Goal: Task Accomplishment & Management: Use online tool/utility

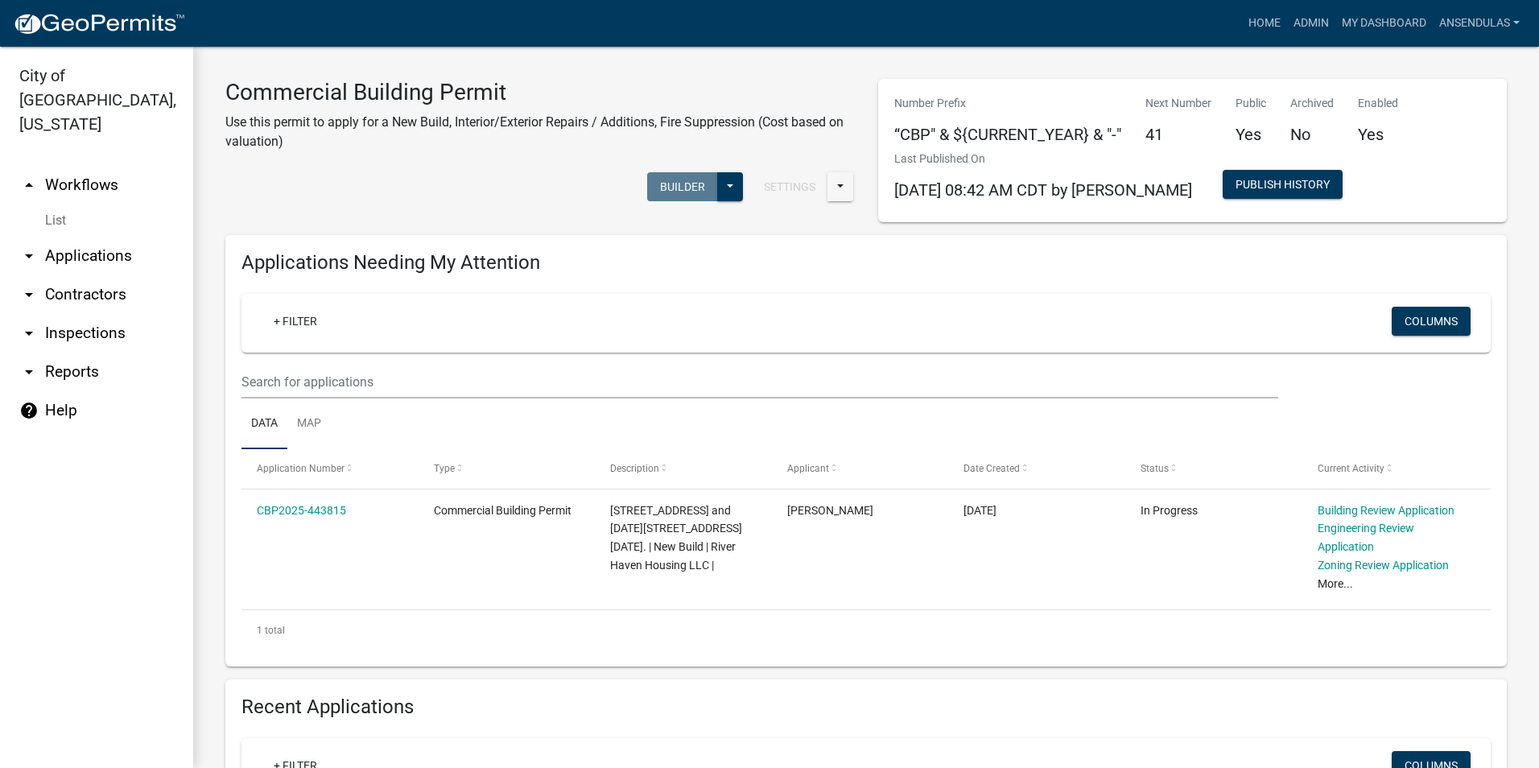
scroll to position [563, 0]
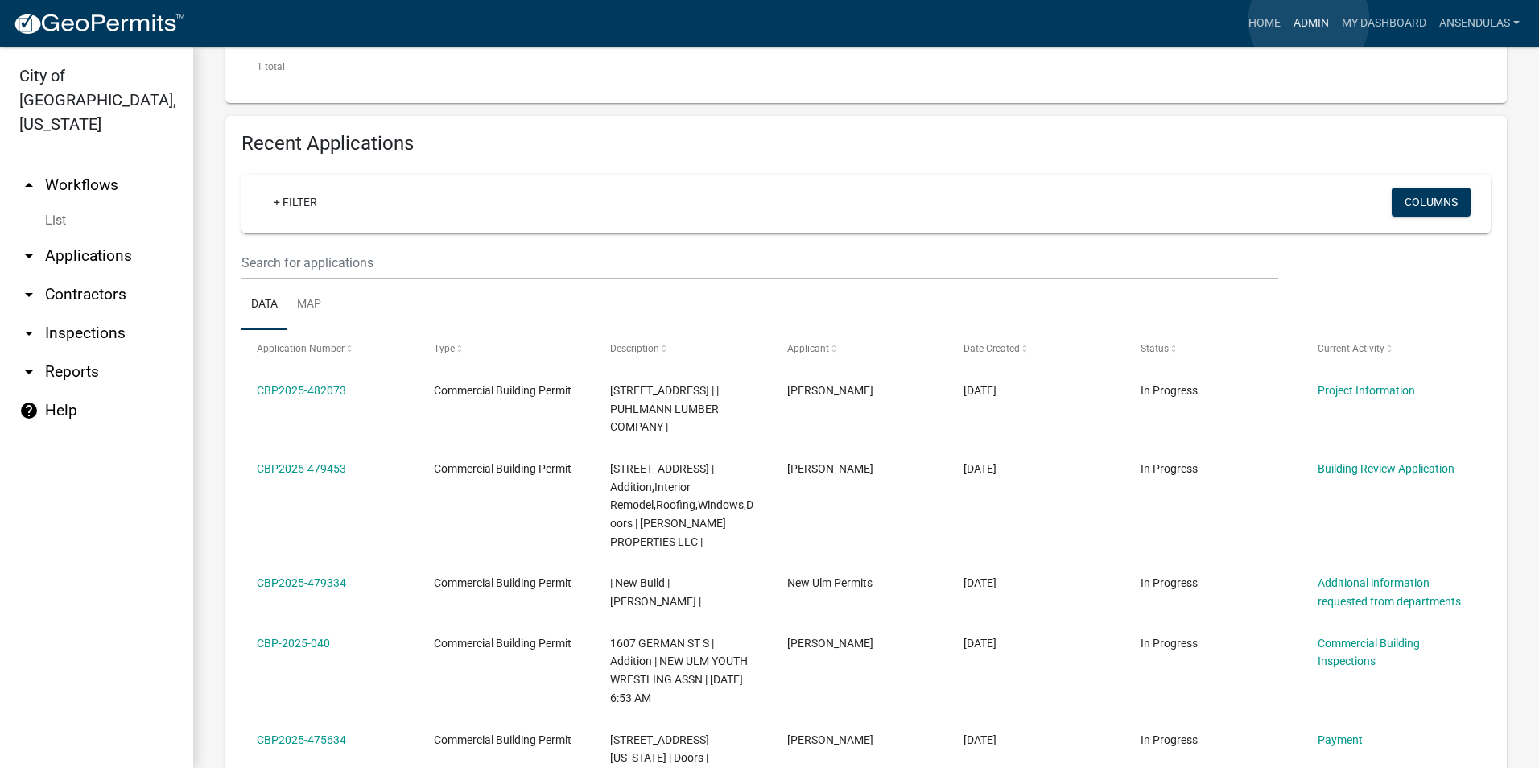
click at [1309, 20] on link "Admin" at bounding box center [1311, 23] width 48 height 31
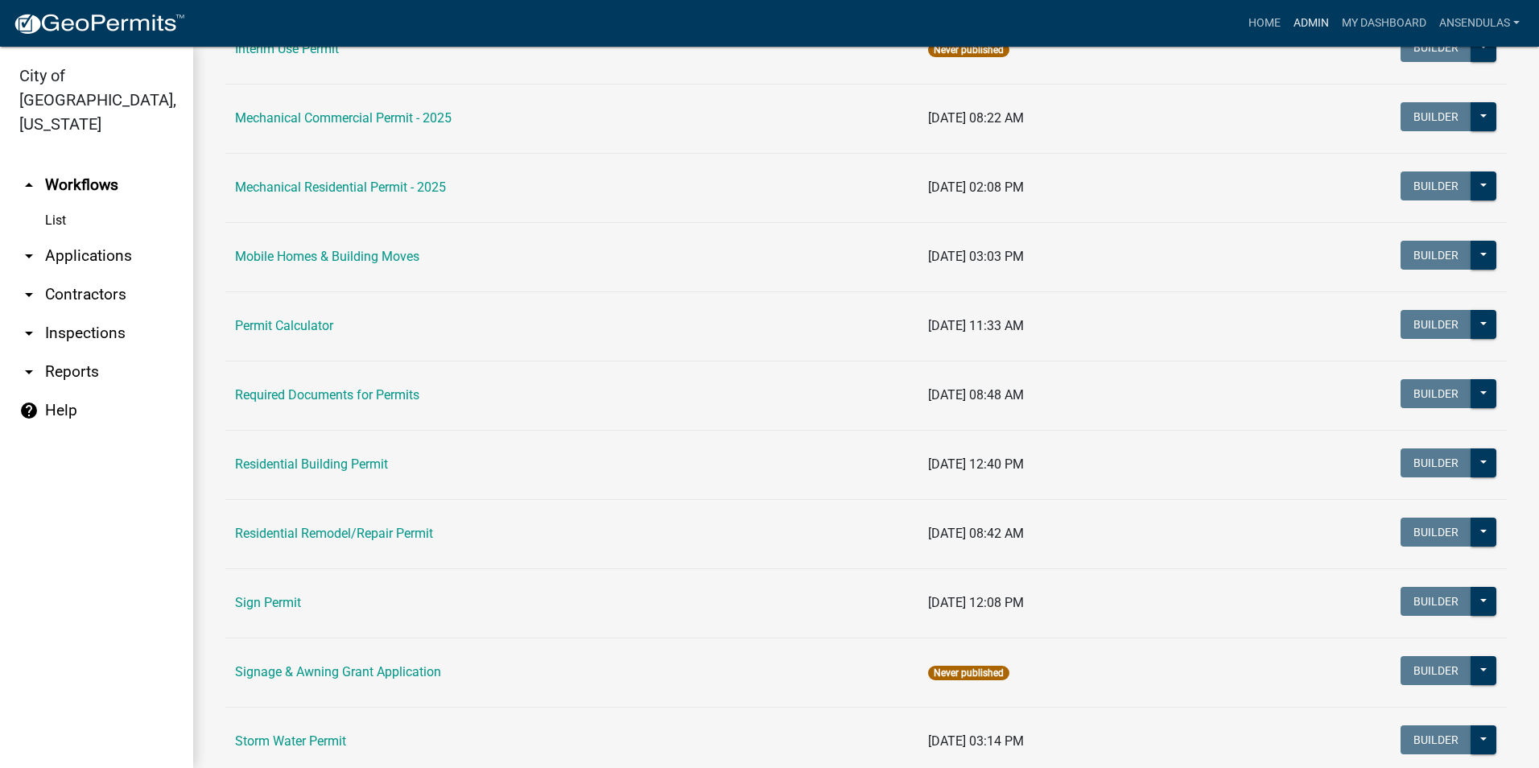
scroll to position [885, 0]
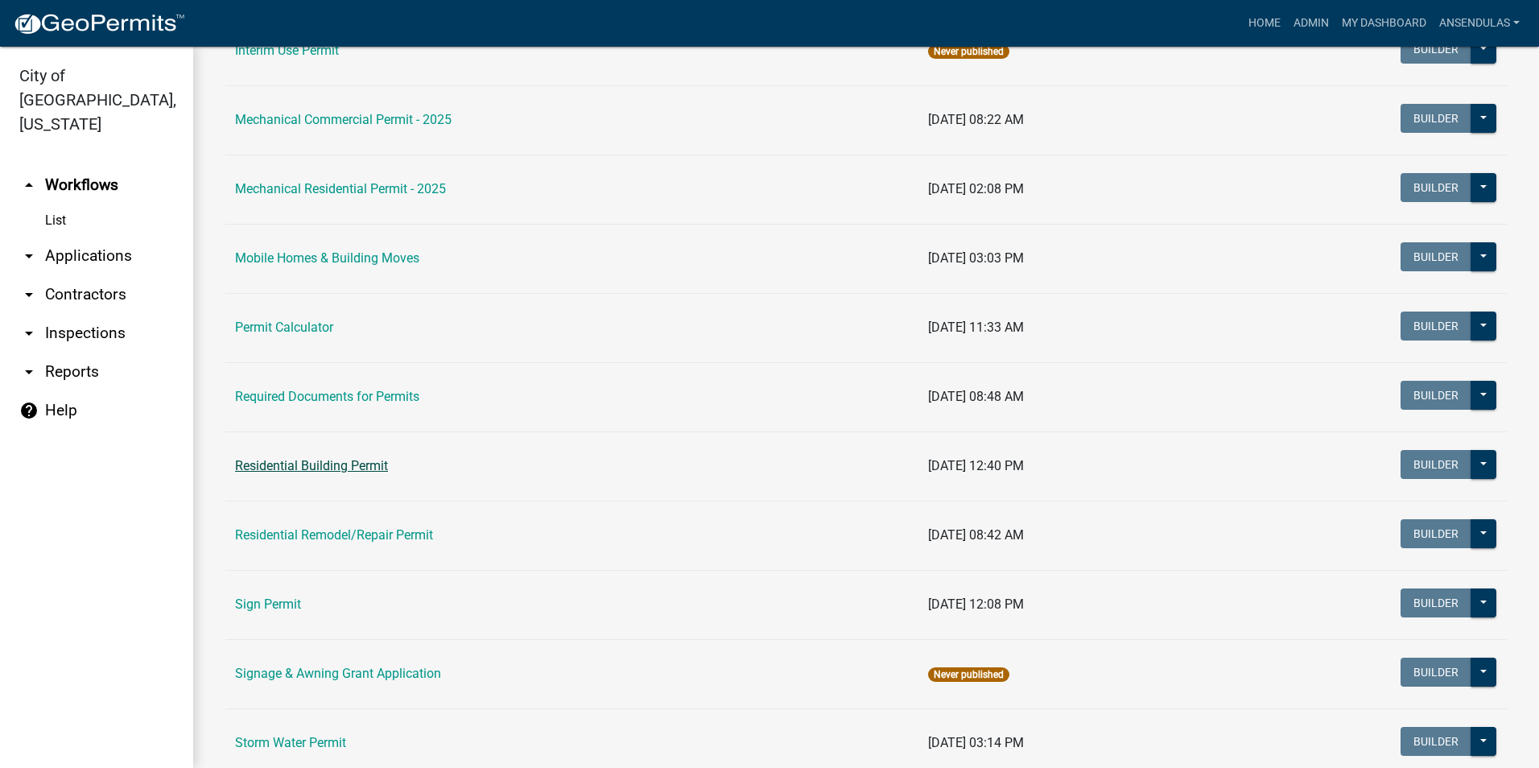
click at [324, 467] on link "Residential Building Permit" at bounding box center [311, 465] width 153 height 15
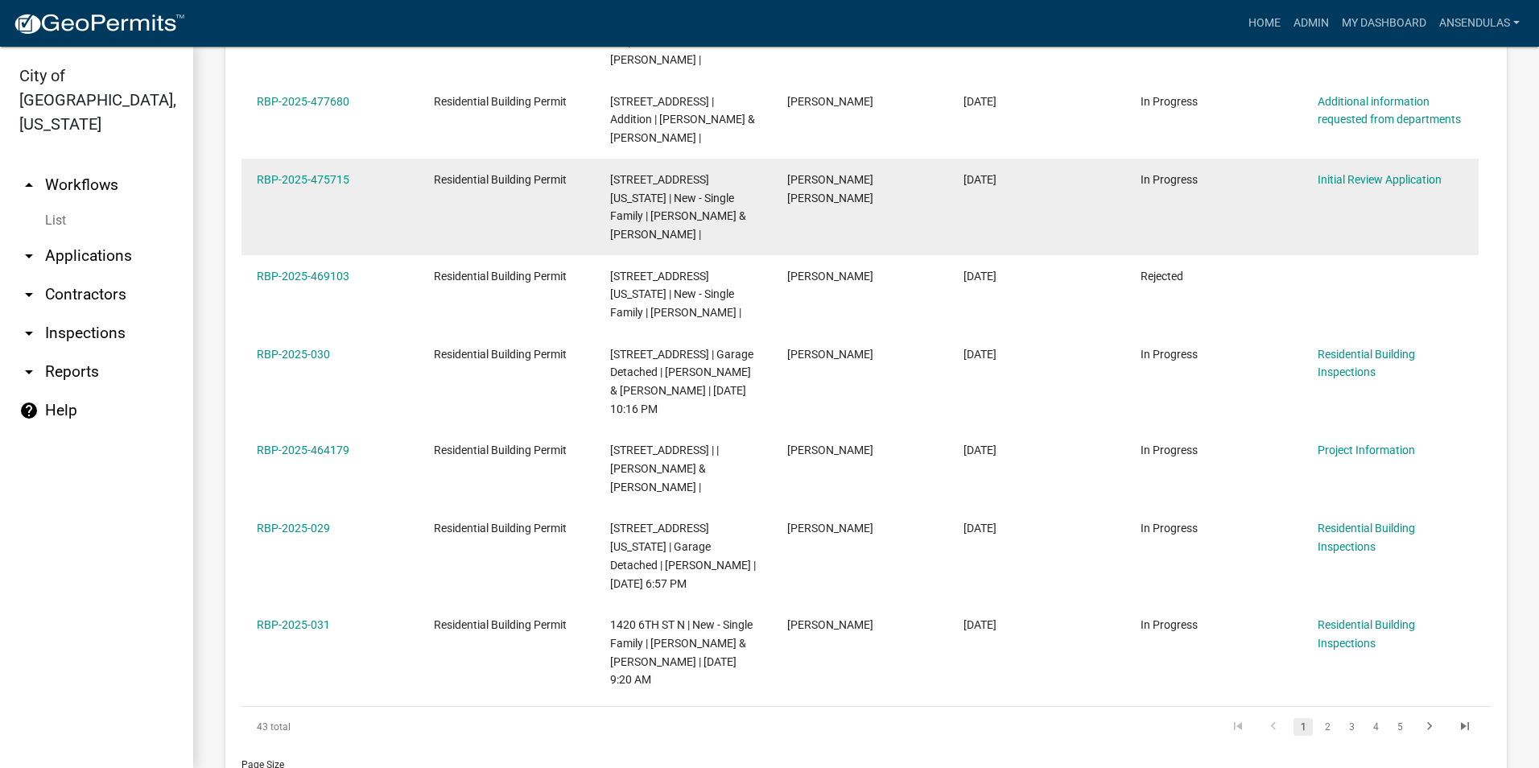
scroll to position [1021, 0]
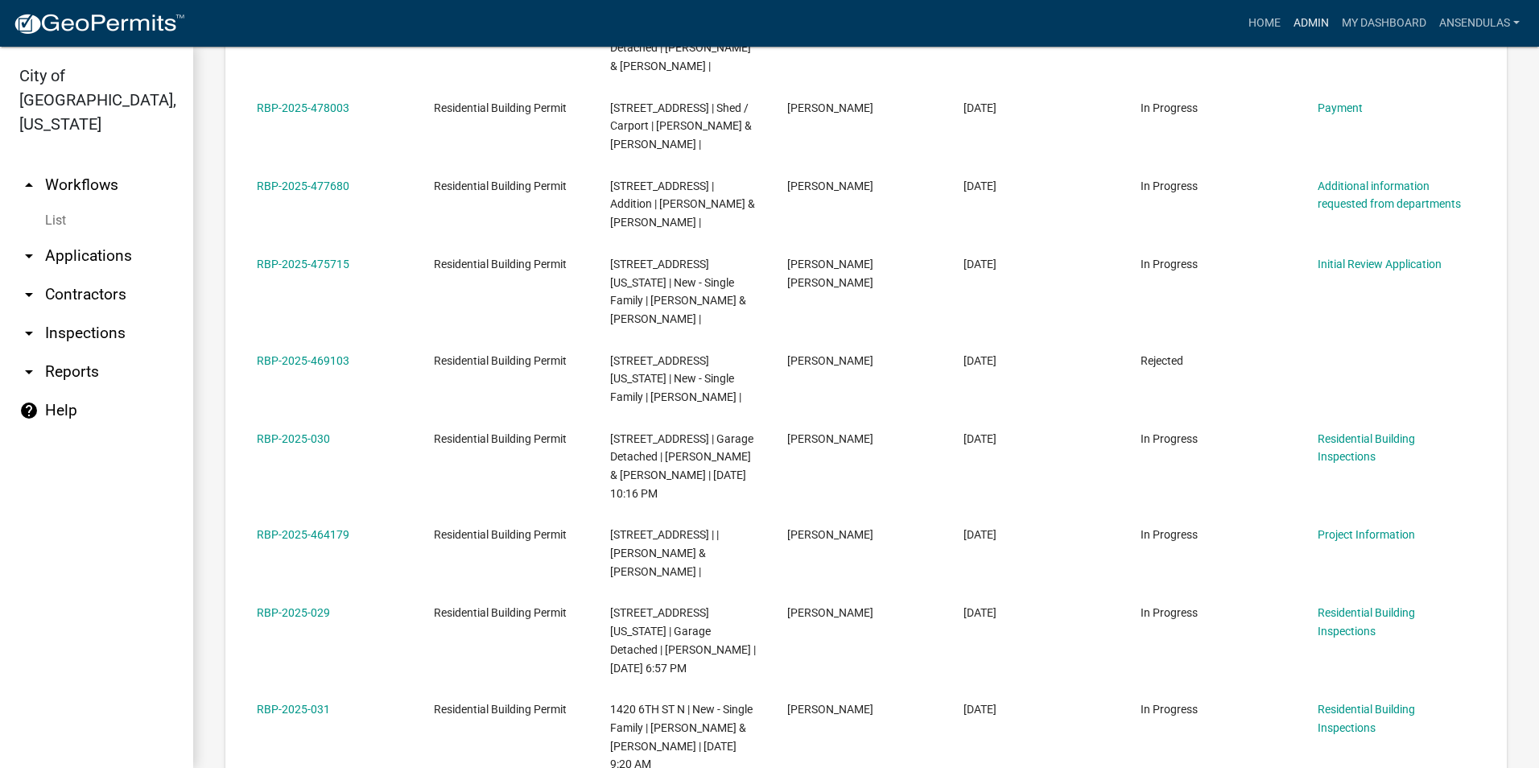
click at [1301, 14] on link "Admin" at bounding box center [1311, 23] width 48 height 31
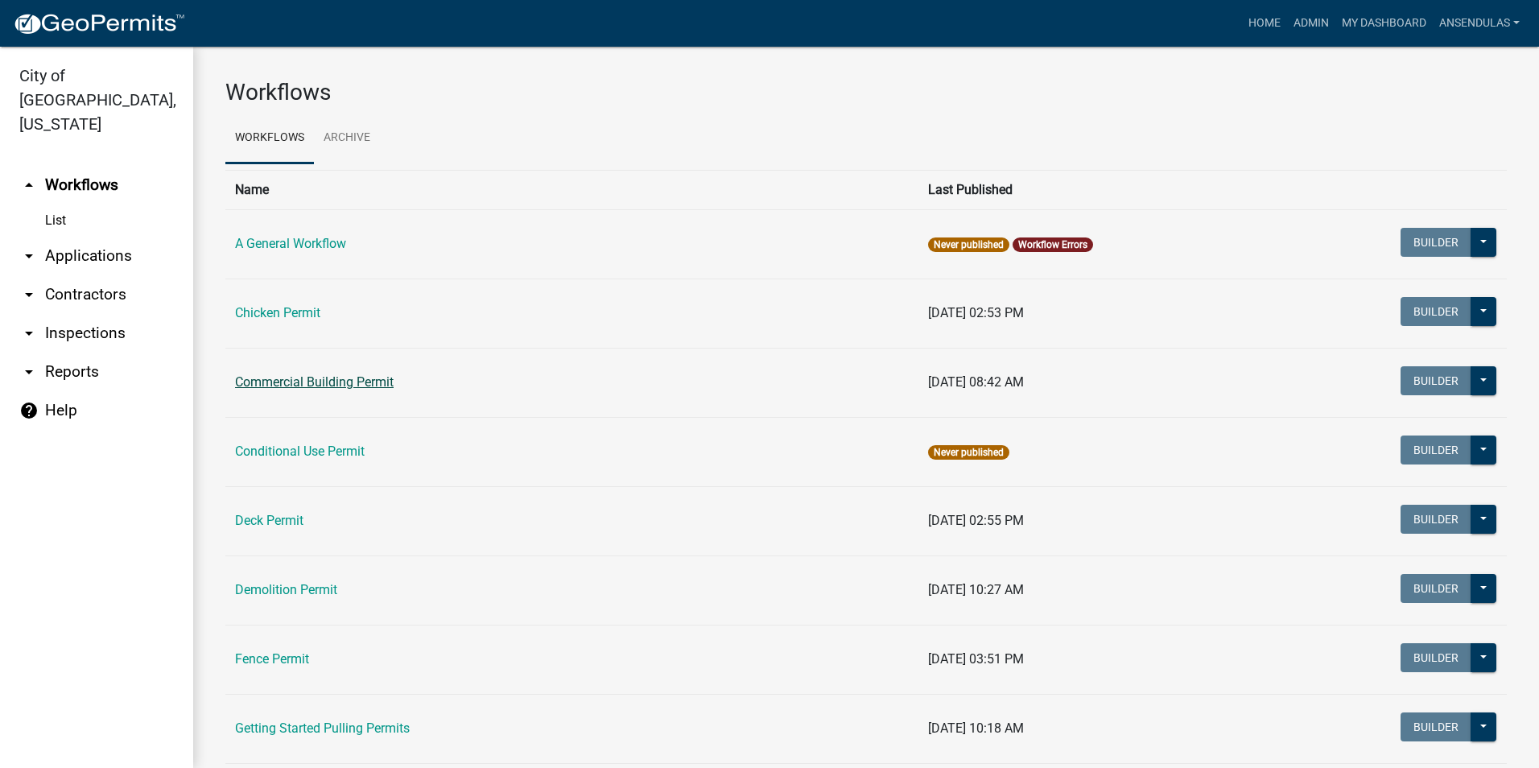
click at [348, 374] on link "Commercial Building Permit" at bounding box center [314, 381] width 159 height 15
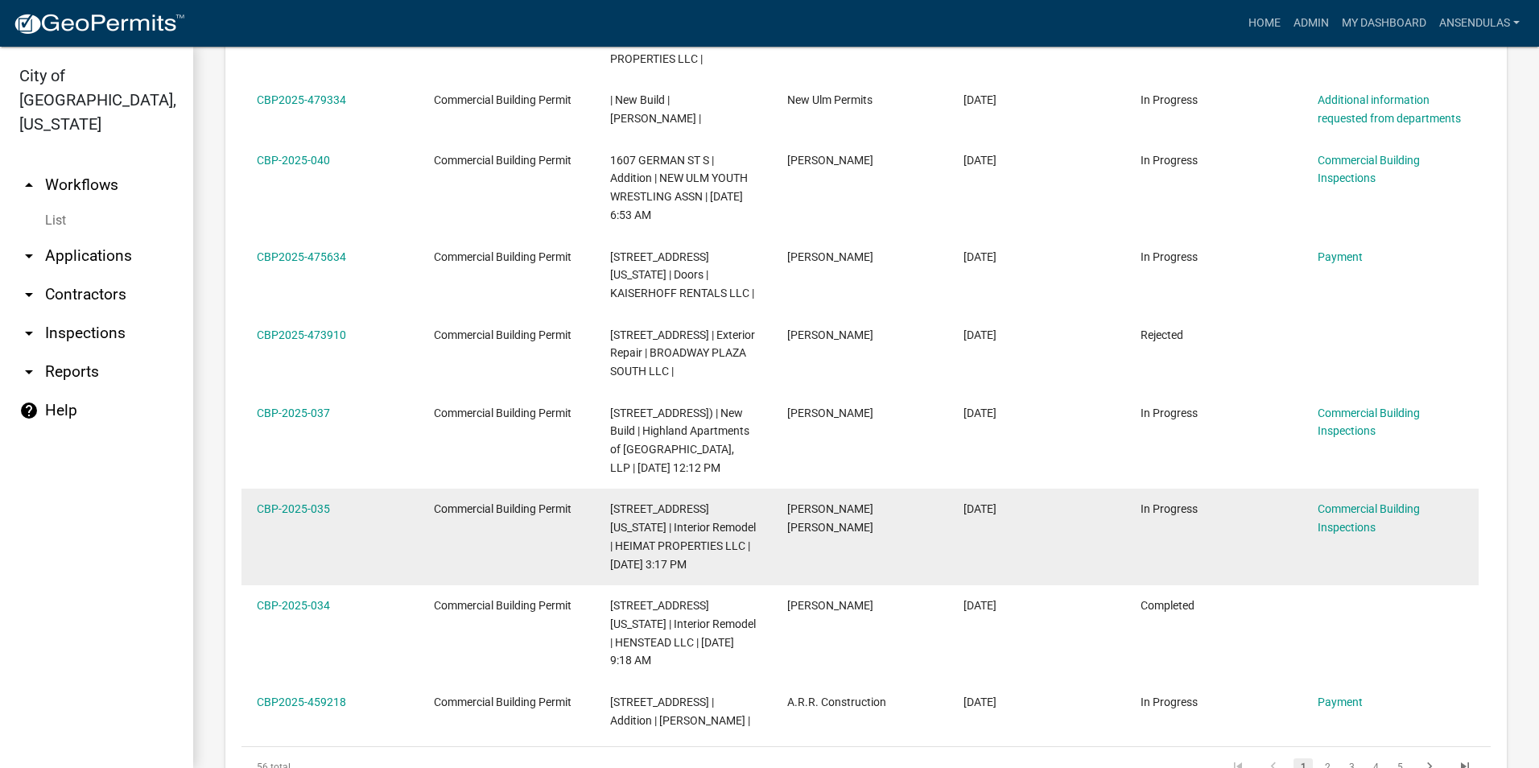
scroll to position [1127, 0]
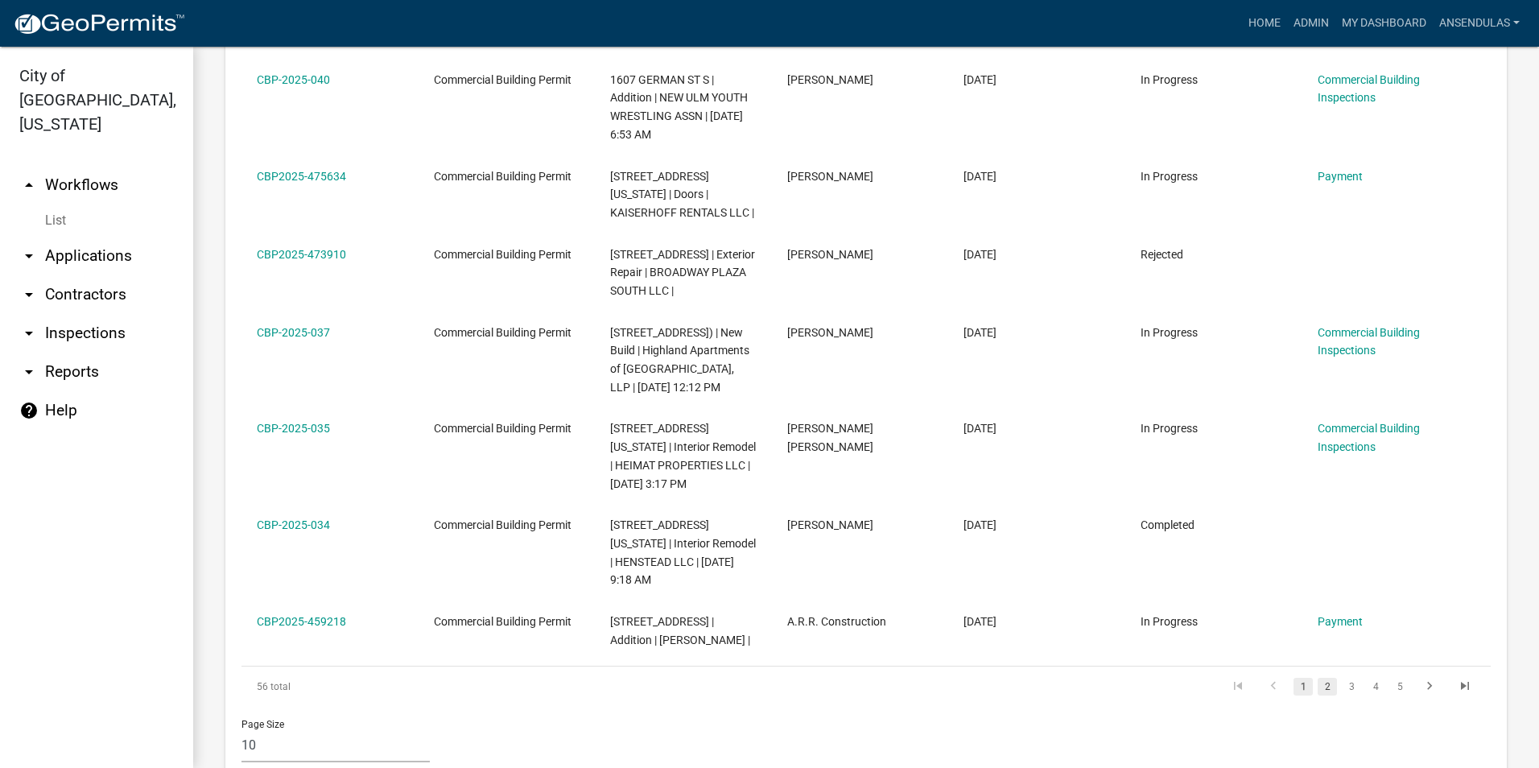
click at [1320, 678] on link "2" at bounding box center [1327, 687] width 19 height 18
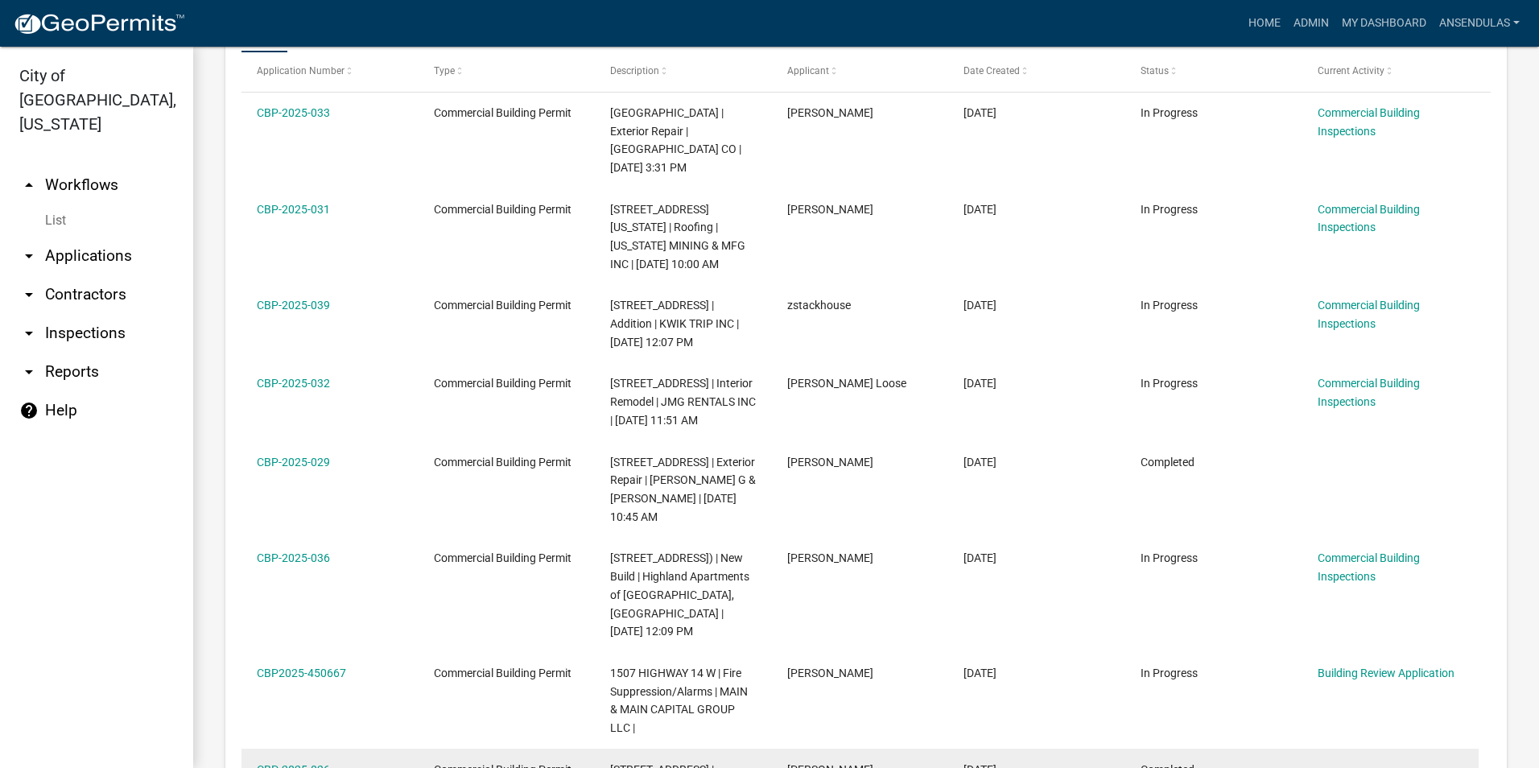
scroll to position [761, 0]
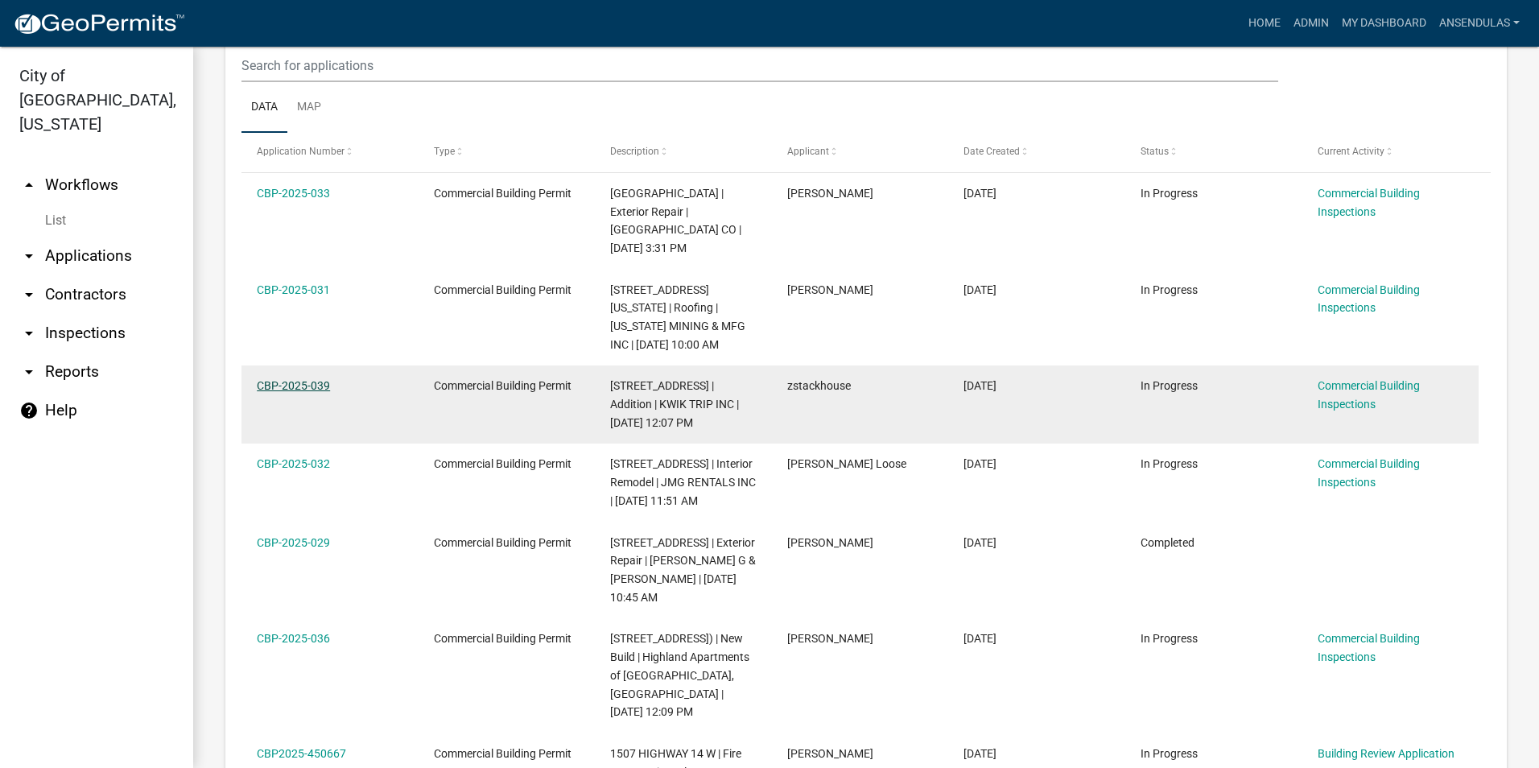
click at [297, 384] on link "CBP-2025-039" at bounding box center [293, 385] width 73 height 13
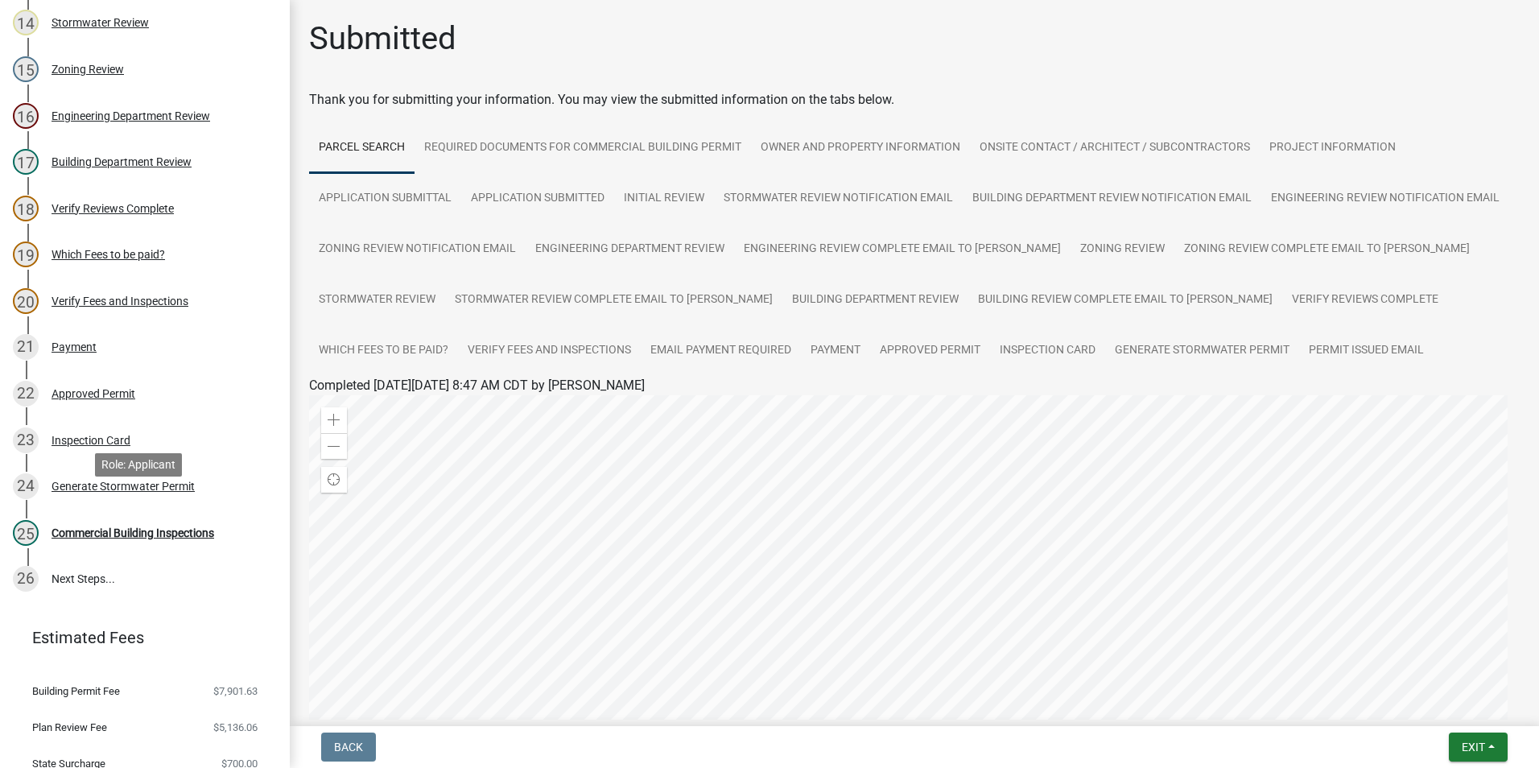
scroll to position [805, 0]
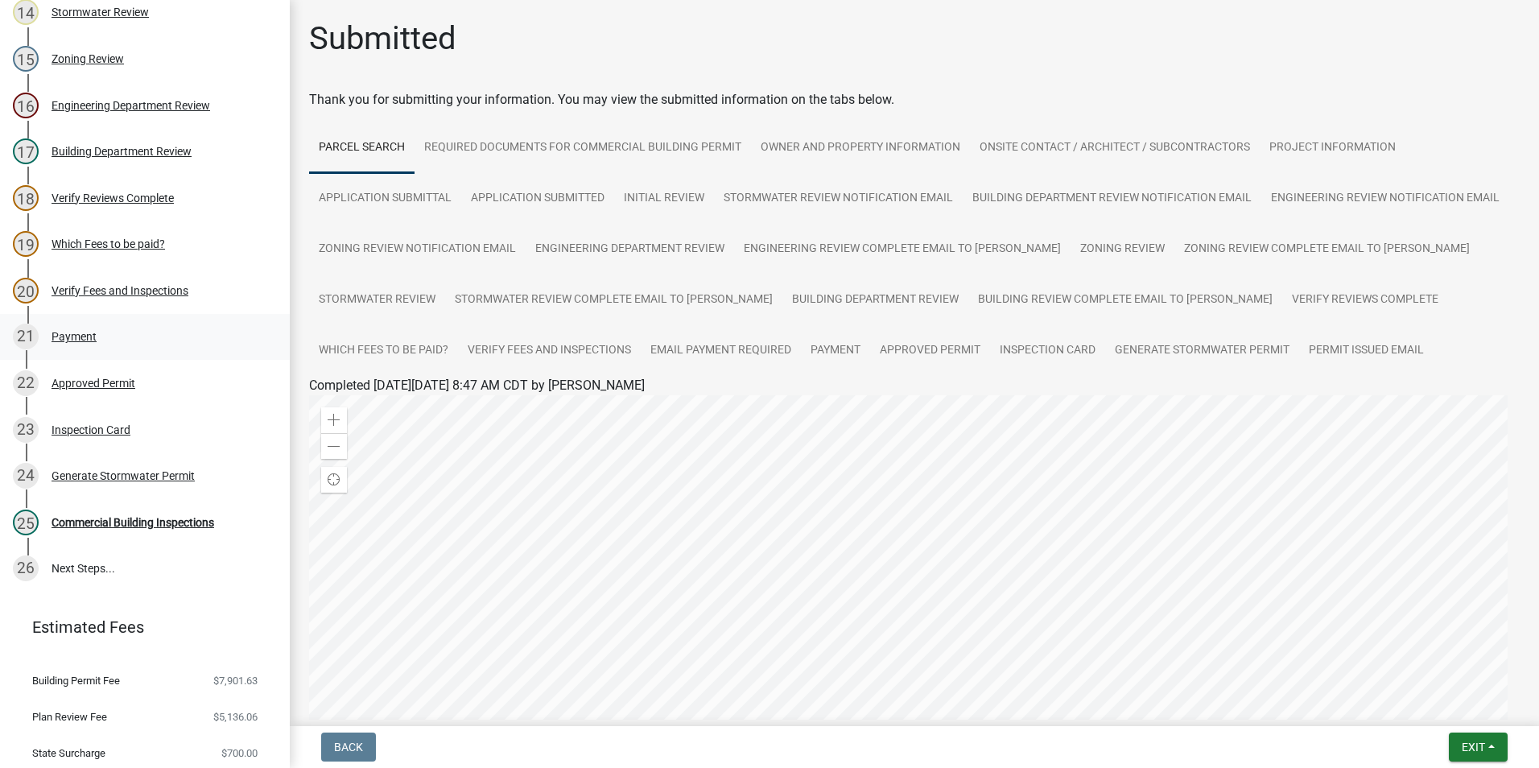
click at [102, 349] on div "21 Payment" at bounding box center [138, 337] width 251 height 26
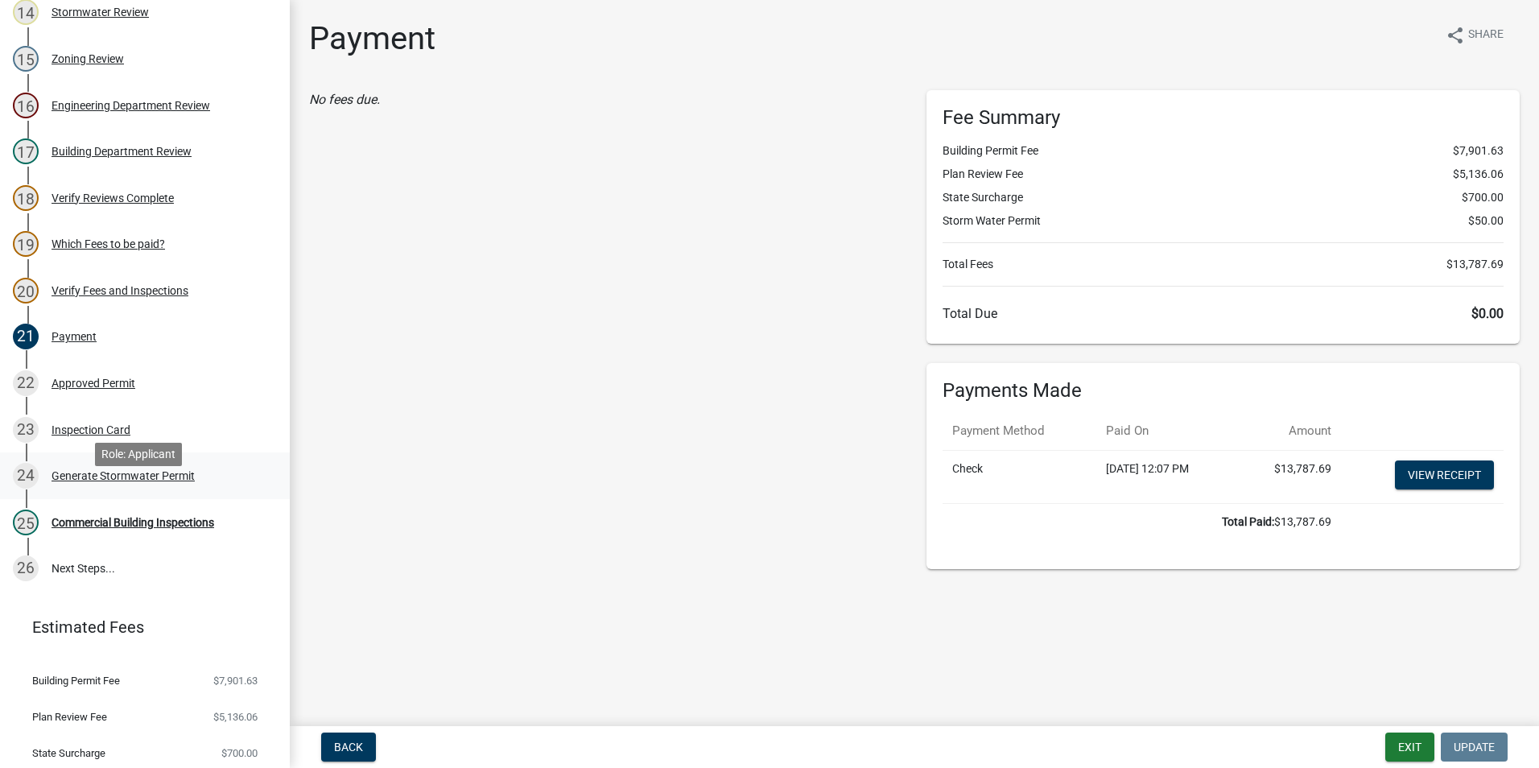
click at [117, 481] on div "Generate Stormwater Permit" at bounding box center [123, 475] width 143 height 11
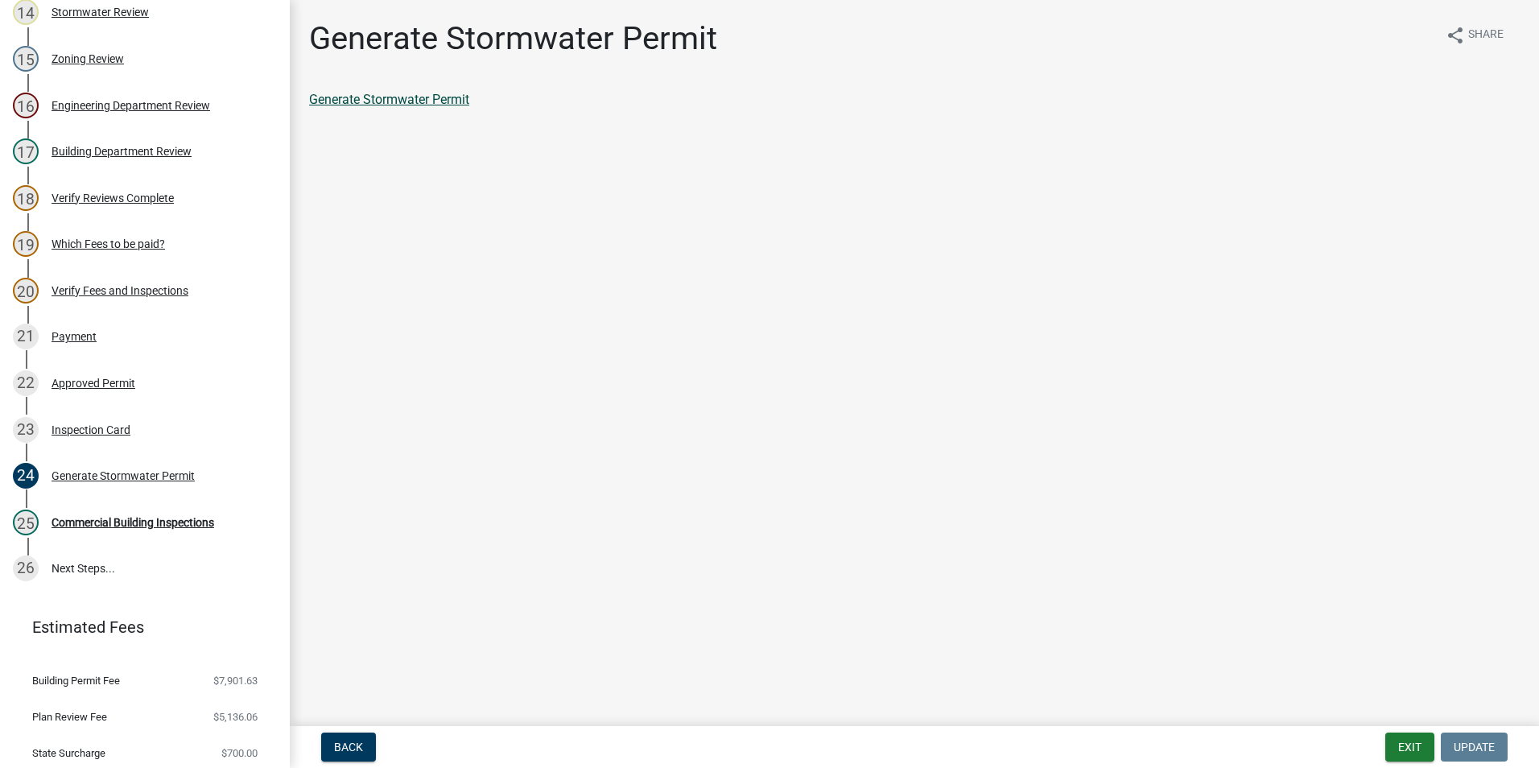
click at [380, 101] on link "Generate Stormwater Permit" at bounding box center [389, 99] width 160 height 15
click at [1419, 751] on button "Exit" at bounding box center [1409, 746] width 49 height 29
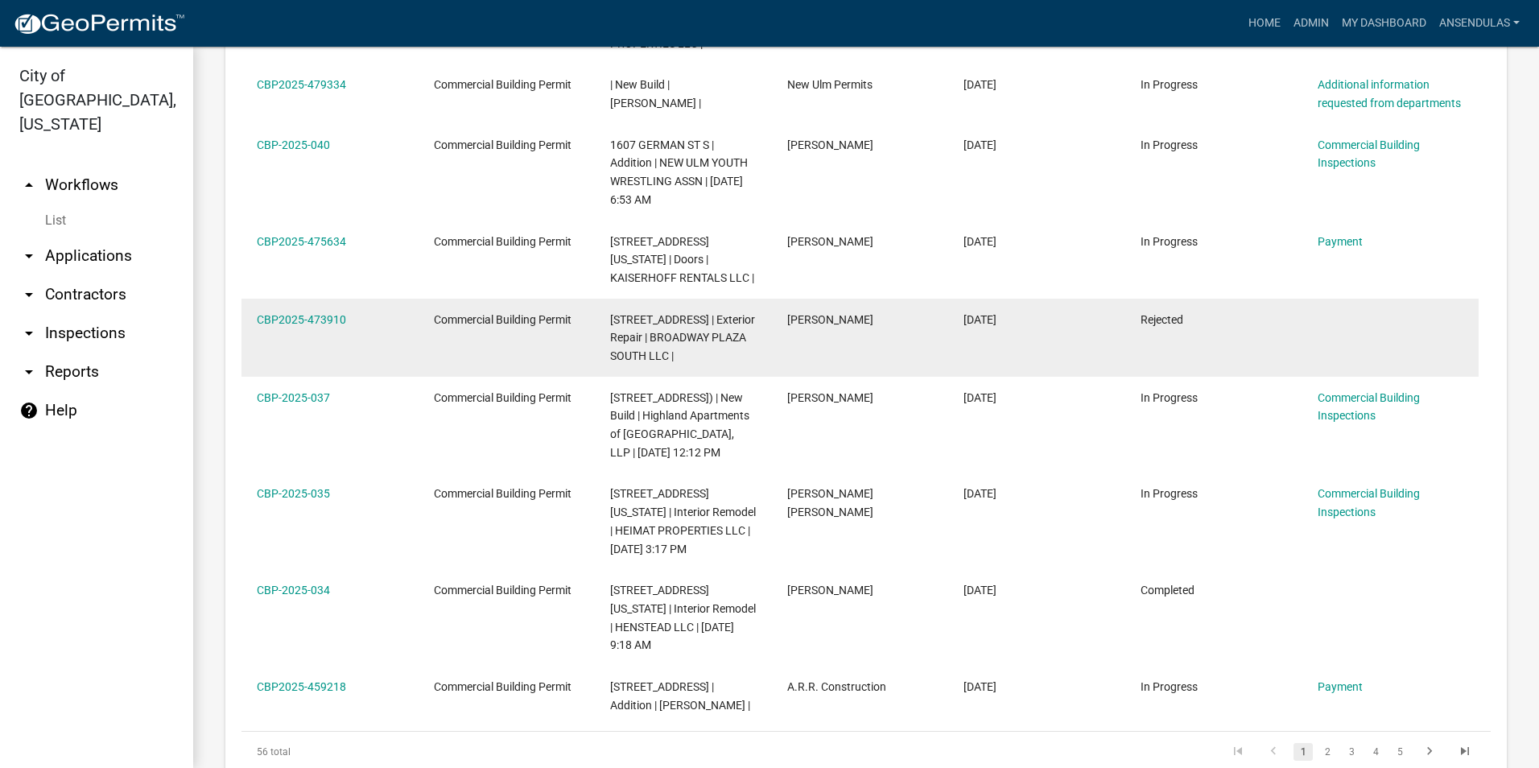
scroll to position [1145, 0]
